Goal: Task Accomplishment & Management: Manage account settings

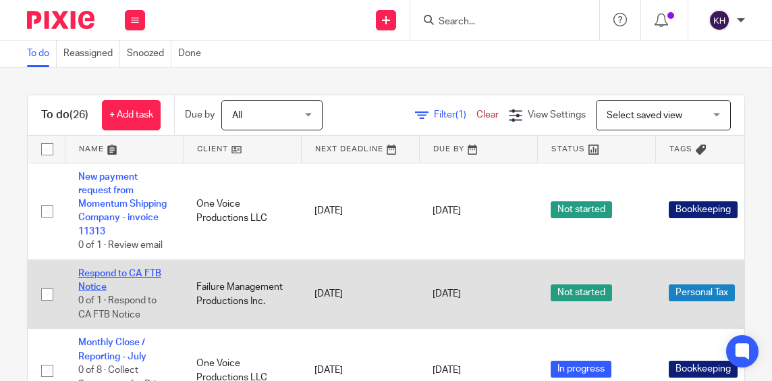
click at [119, 270] on link "Respond to CA FTB Notice" at bounding box center [119, 280] width 83 height 23
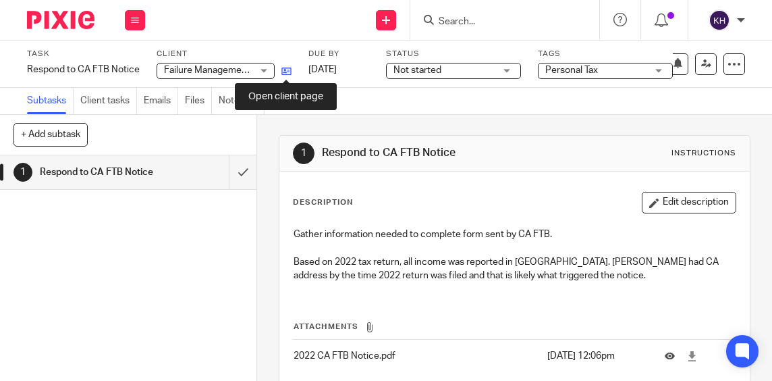
click at [289, 74] on icon at bounding box center [287, 71] width 10 height 10
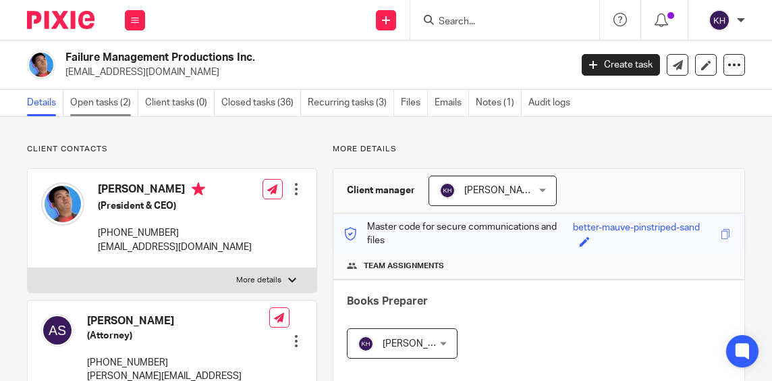
click at [113, 105] on link "Open tasks (2)" at bounding box center [104, 103] width 68 height 26
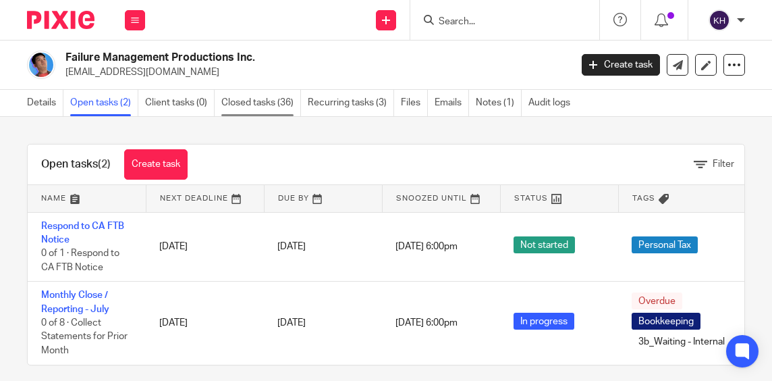
click at [277, 105] on link "Closed tasks (36)" at bounding box center [261, 103] width 80 height 26
